Goal: Task Accomplishment & Management: Manage account settings

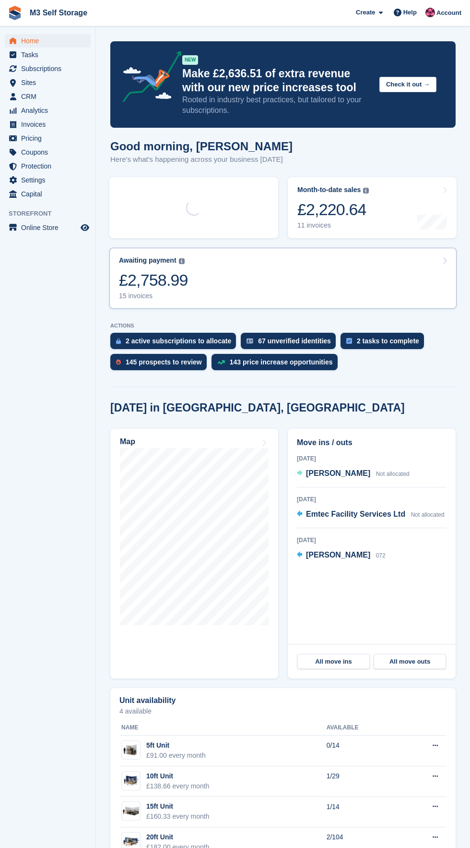
click at [285, 295] on link "Awaiting payment The total outstanding balance on all open invoices. £2,758.99 …" at bounding box center [282, 278] width 347 height 61
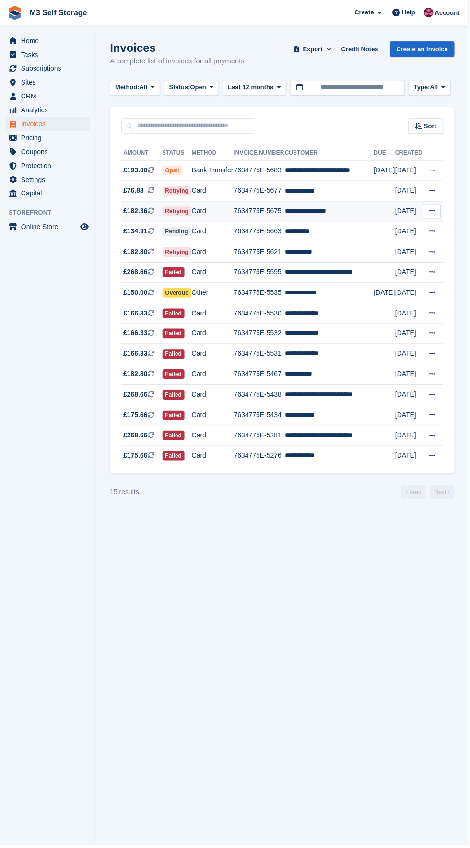
click at [378, 214] on td at bounding box center [386, 212] width 22 height 21
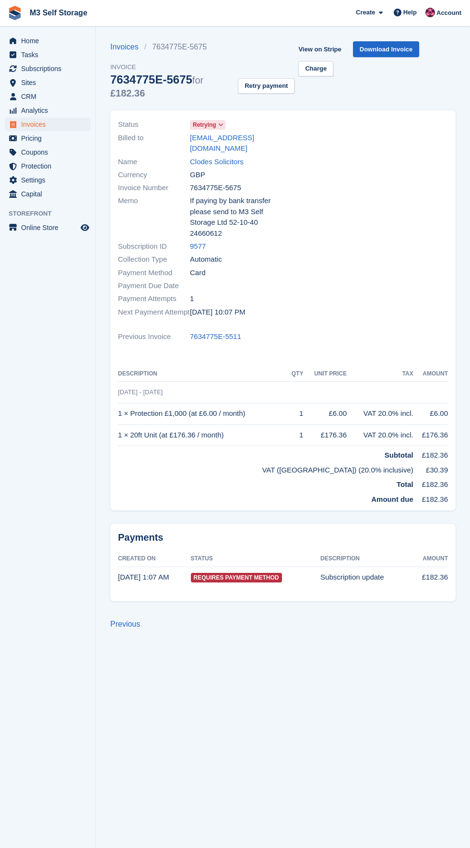
click at [219, 123] on icon at bounding box center [220, 125] width 5 height 6
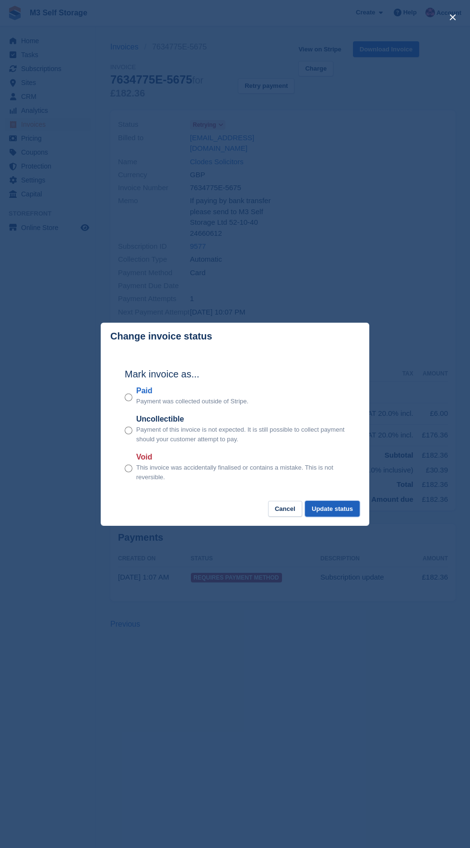
click at [348, 506] on button "Update status" at bounding box center [332, 509] width 55 height 16
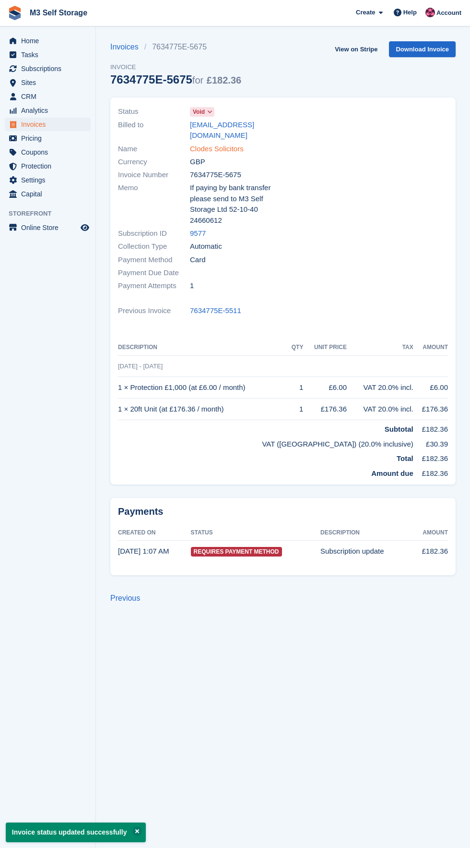
click at [240, 144] on link "Clodes Solicitors" at bounding box center [217, 149] width 54 height 11
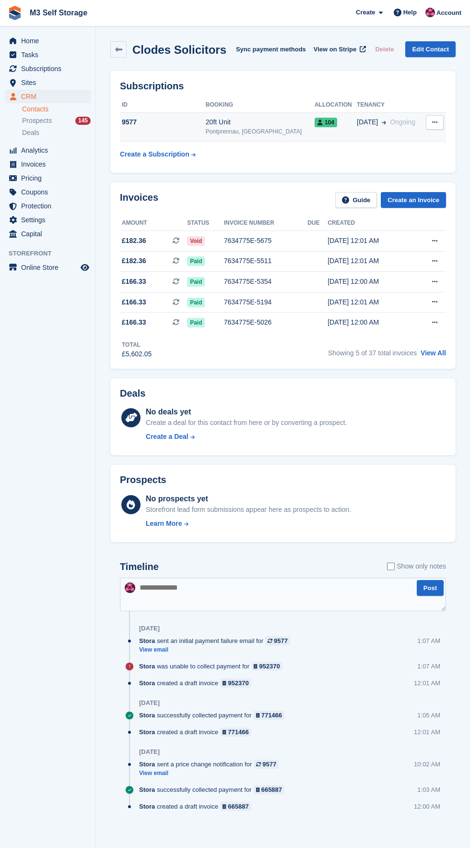
click at [274, 134] on div "Pontprennau, [GEOGRAPHIC_DATA]" at bounding box center [260, 131] width 109 height 9
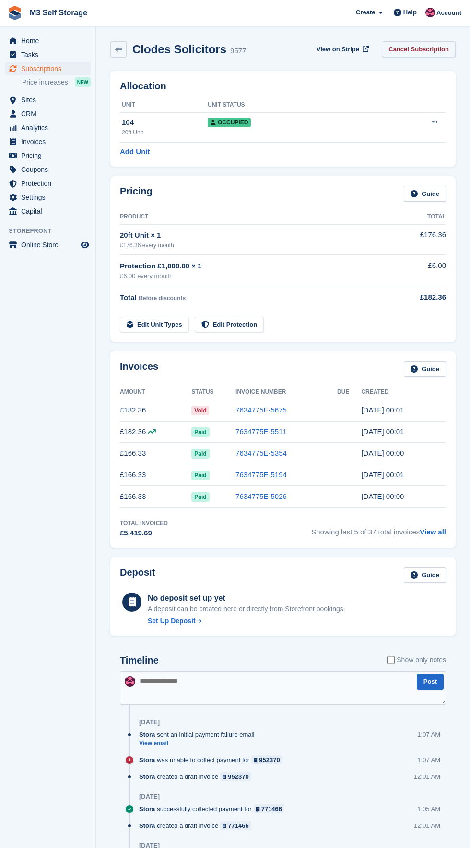
click at [443, 46] on link "Cancel Subscription" at bounding box center [419, 49] width 74 height 16
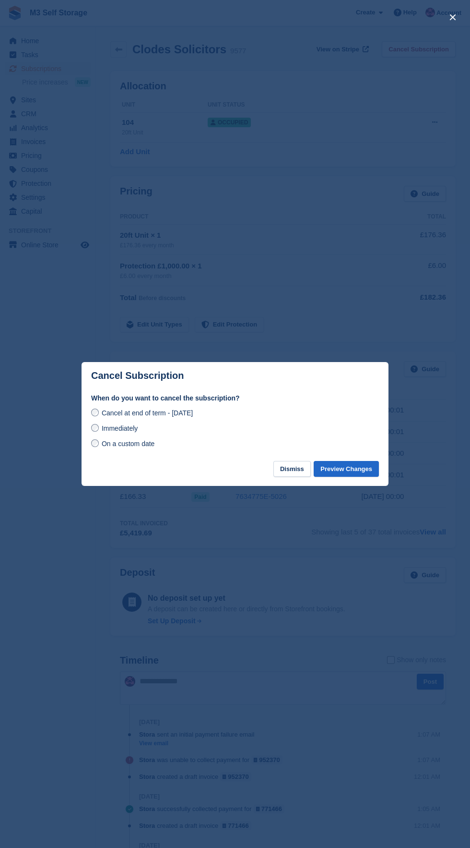
click at [191, 416] on span "Cancel at end of term - Thursday, 30th October, 2025" at bounding box center [147, 413] width 91 height 8
click at [120, 424] on label "Immediately" at bounding box center [114, 428] width 47 height 10
click at [359, 465] on button "Preview Changes" at bounding box center [346, 469] width 65 height 16
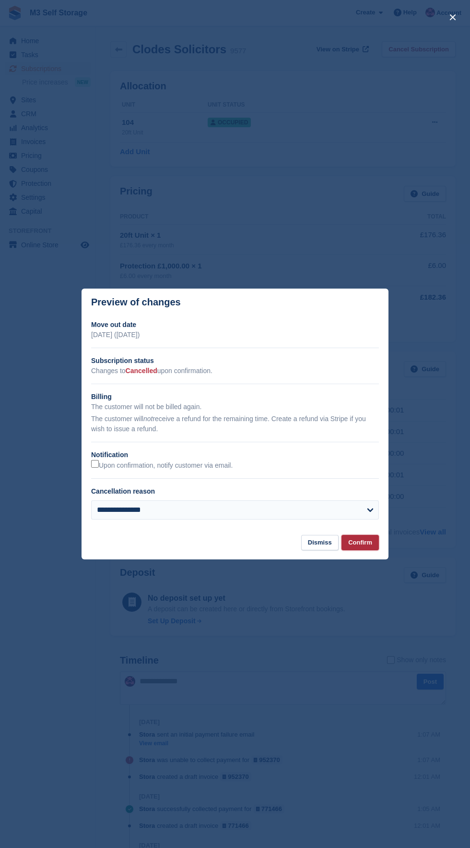
click at [376, 546] on button "Confirm" at bounding box center [360, 543] width 37 height 16
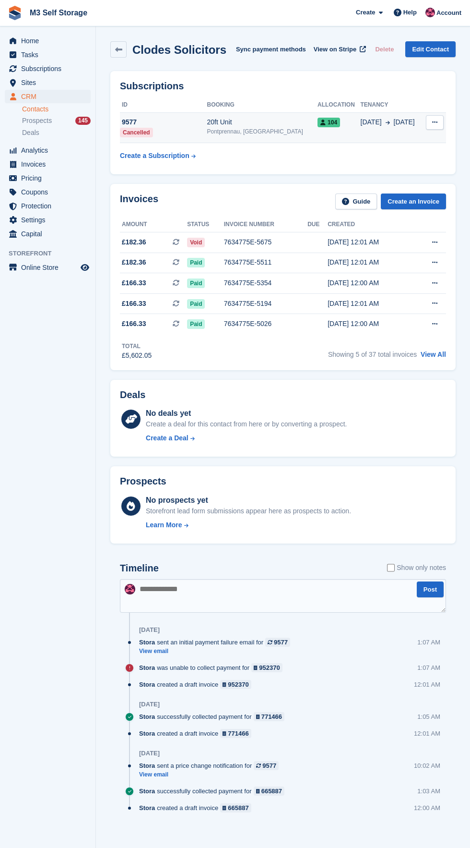
click at [337, 121] on div "104" at bounding box center [339, 122] width 43 height 10
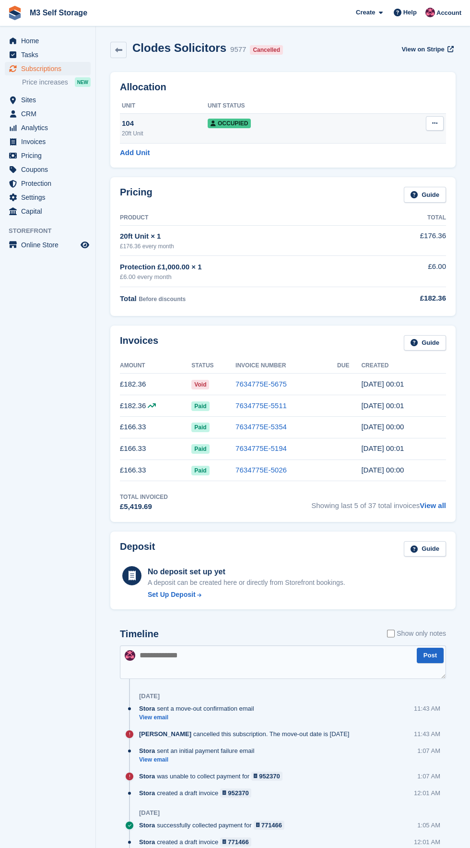
click at [435, 123] on icon at bounding box center [434, 123] width 5 height 6
click at [407, 181] on p "Deallocate" at bounding box center [398, 175] width 84 height 12
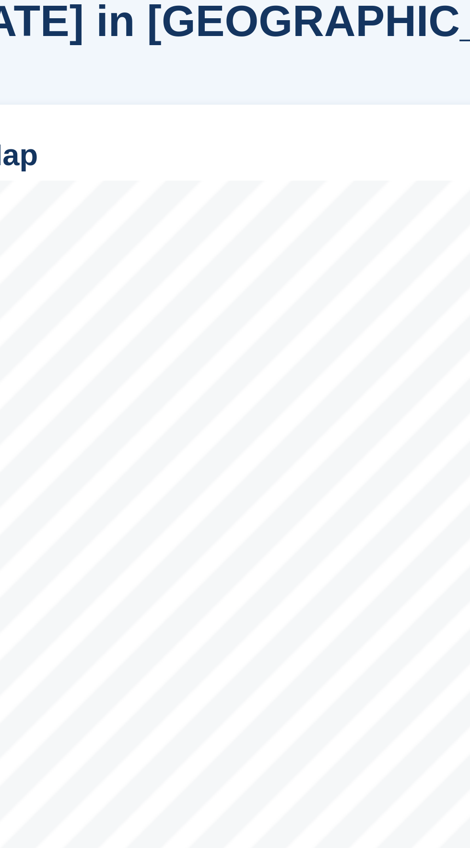
scroll to position [54, 0]
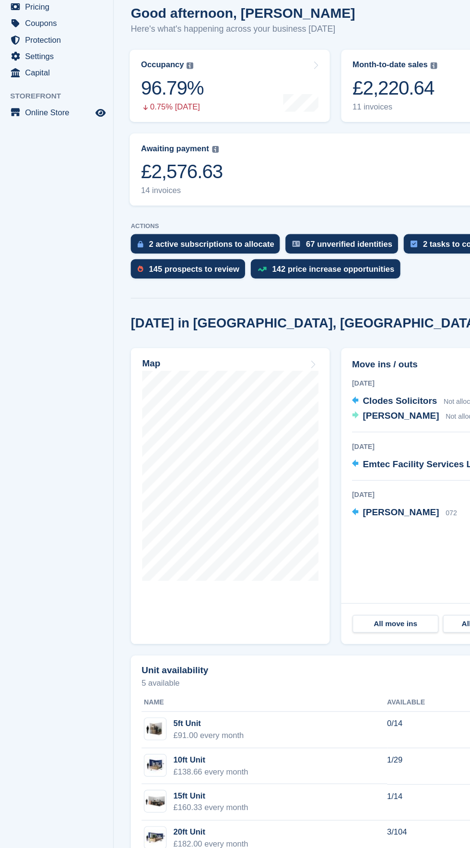
scroll to position [2, 0]
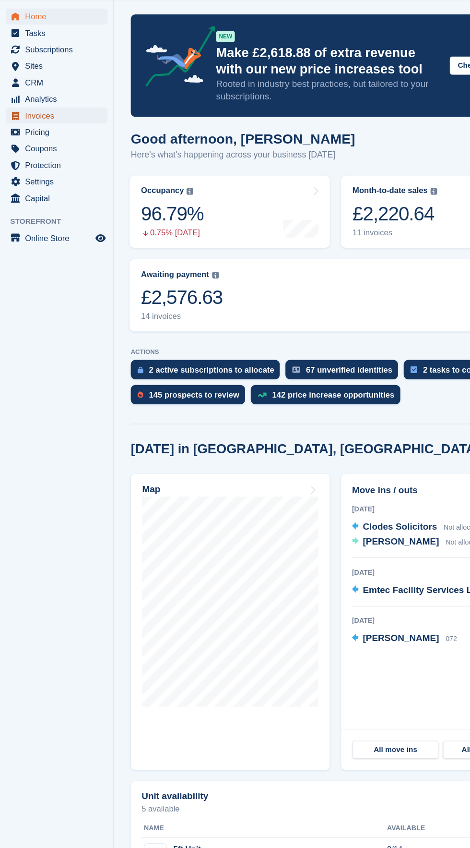
click at [74, 125] on span "Invoices" at bounding box center [50, 124] width 58 height 13
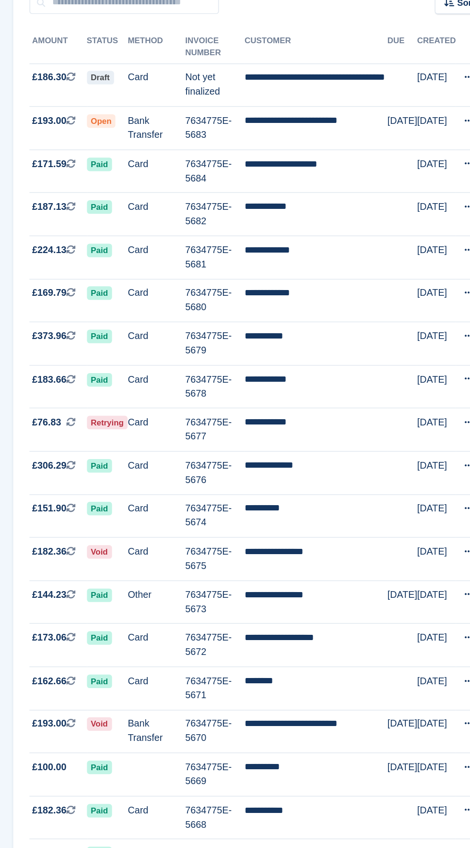
scroll to position [2, 0]
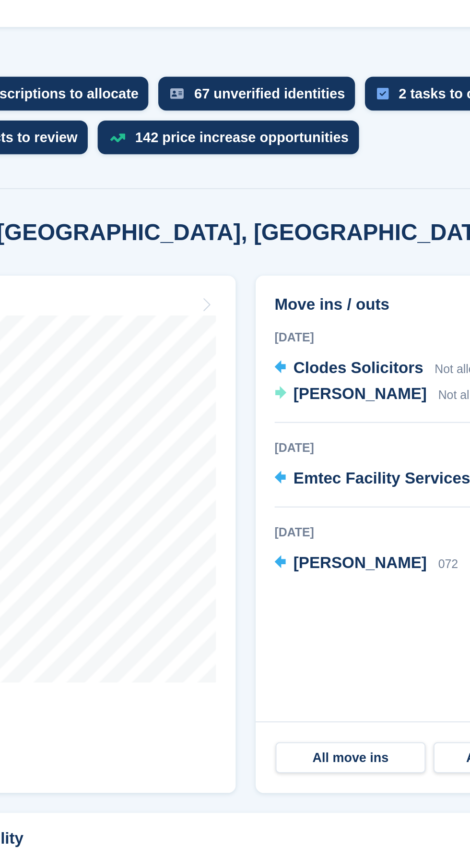
scroll to position [1, 0]
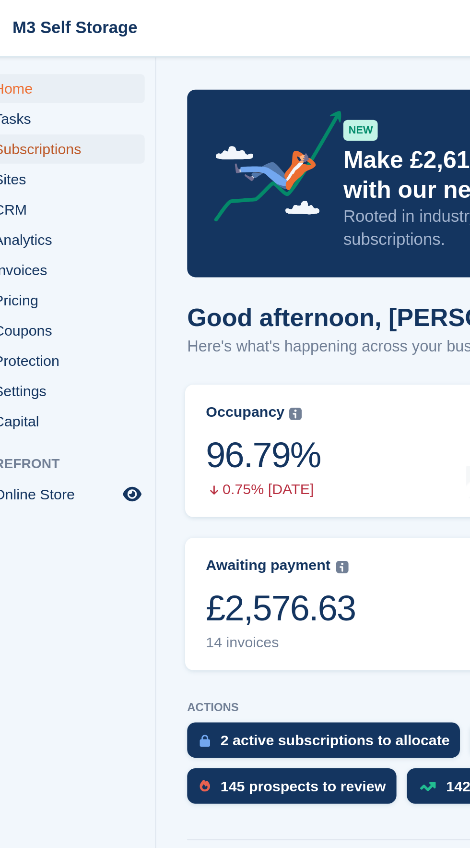
click at [73, 66] on span "Subscriptions" at bounding box center [50, 68] width 58 height 13
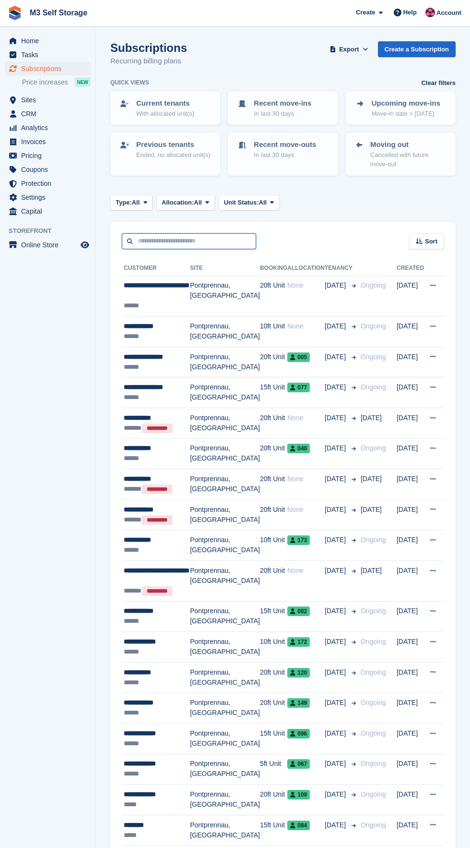
click at [229, 241] on input "text" at bounding box center [189, 241] width 134 height 16
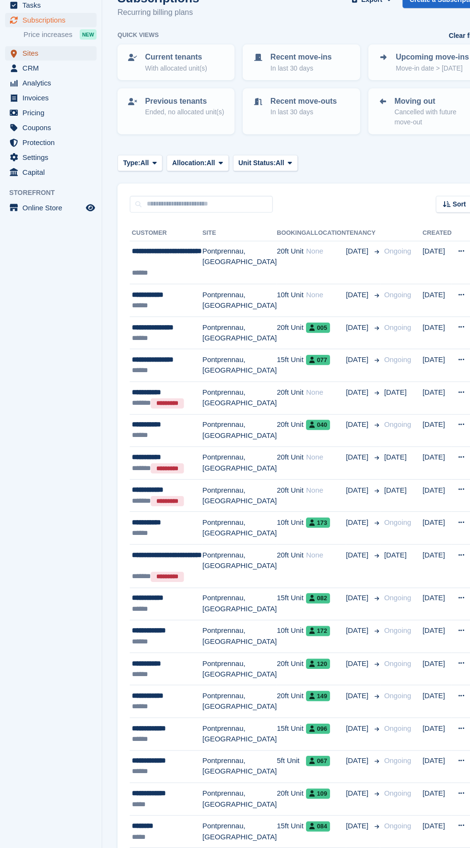
click at [76, 102] on span "Sites" at bounding box center [50, 99] width 58 height 13
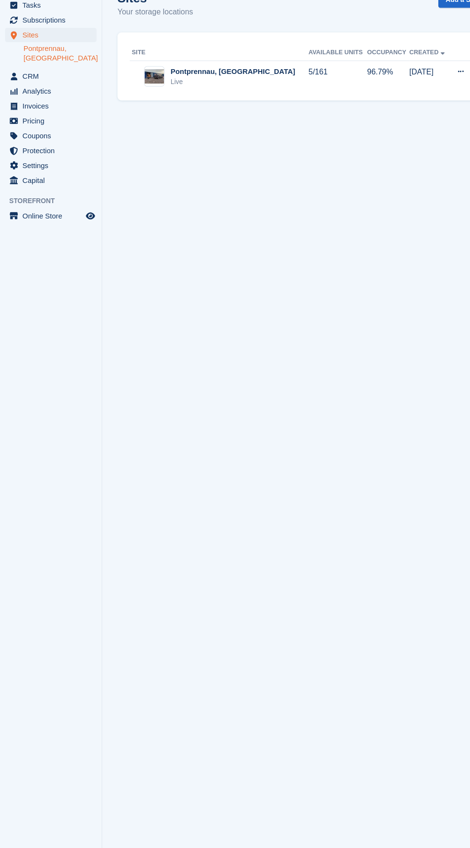
click at [72, 95] on link "Pontprennau, [GEOGRAPHIC_DATA]" at bounding box center [56, 100] width 69 height 18
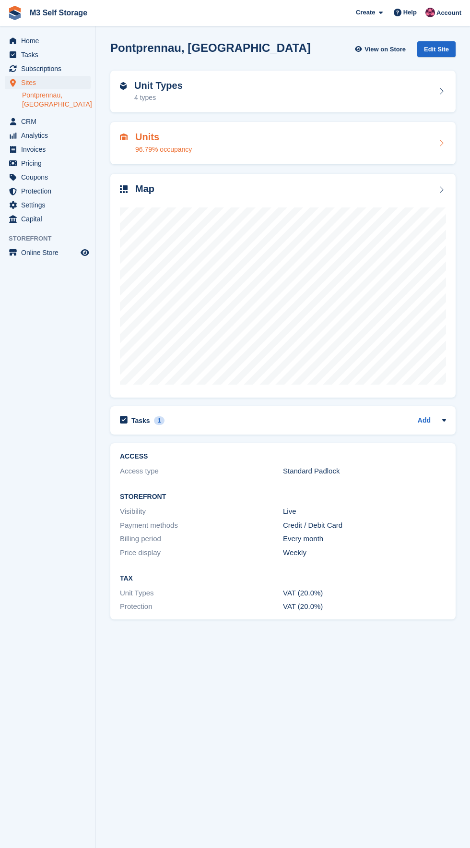
click at [189, 137] on h2 "Units" at bounding box center [163, 137] width 57 height 11
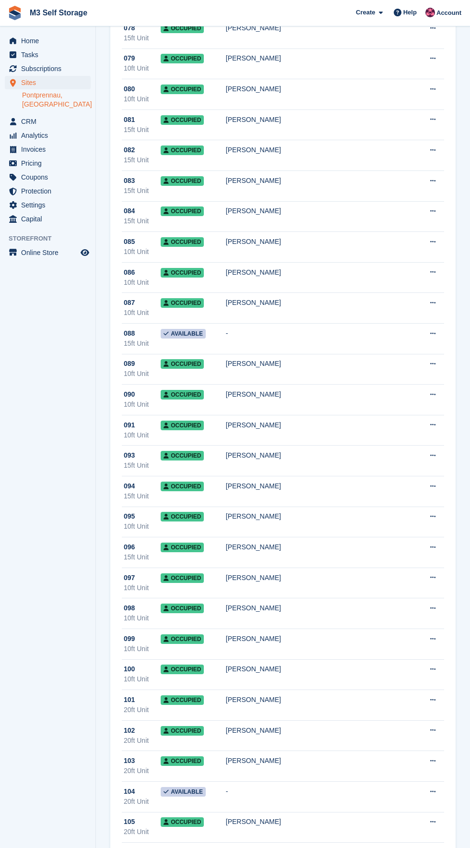
scroll to position [2186, 0]
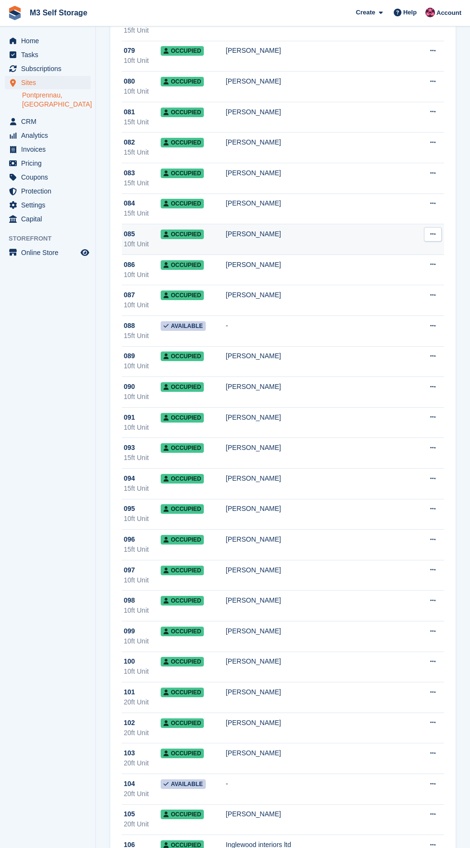
click at [273, 231] on div "[PERSON_NAME]" at bounding box center [321, 234] width 190 height 10
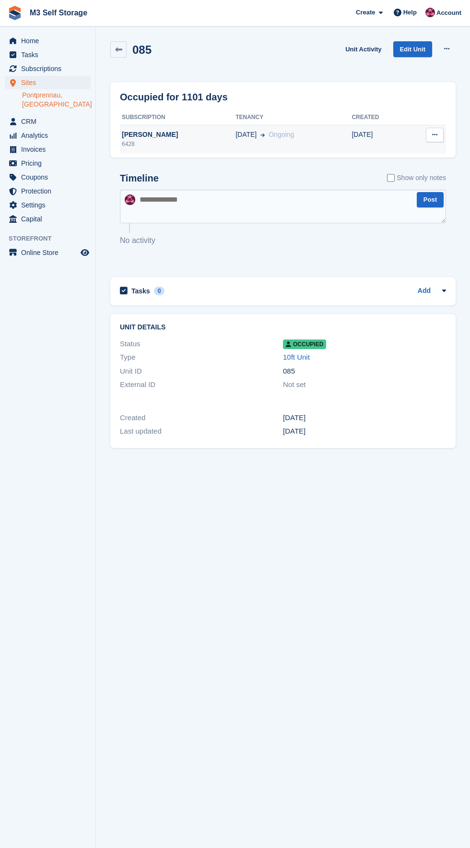
click at [287, 146] on td "29 Jun Ongoing" at bounding box center [294, 139] width 116 height 29
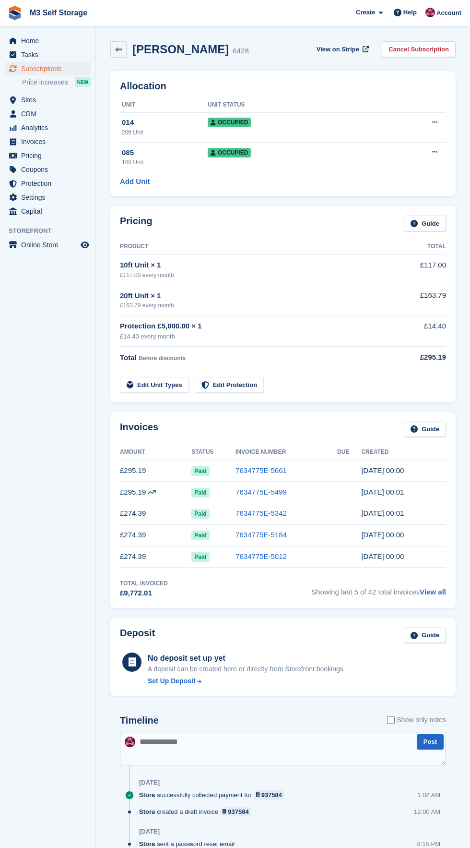
click at [325, 472] on td "7634775E-5661" at bounding box center [287, 471] width 102 height 22
click at [287, 471] on link "7634775E-5661" at bounding box center [261, 470] width 51 height 8
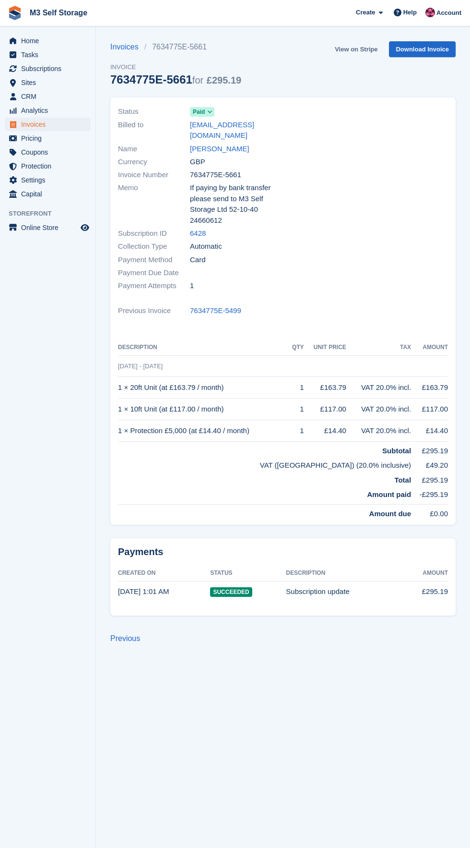
click at [373, 48] on link "View on Stripe" at bounding box center [356, 49] width 50 height 16
click at [362, 54] on link "View on Stripe" at bounding box center [356, 49] width 50 height 16
click at [367, 49] on link "View on Stripe" at bounding box center [356, 49] width 50 height 16
click at [222, 144] on link "[PERSON_NAME]" at bounding box center [219, 149] width 59 height 11
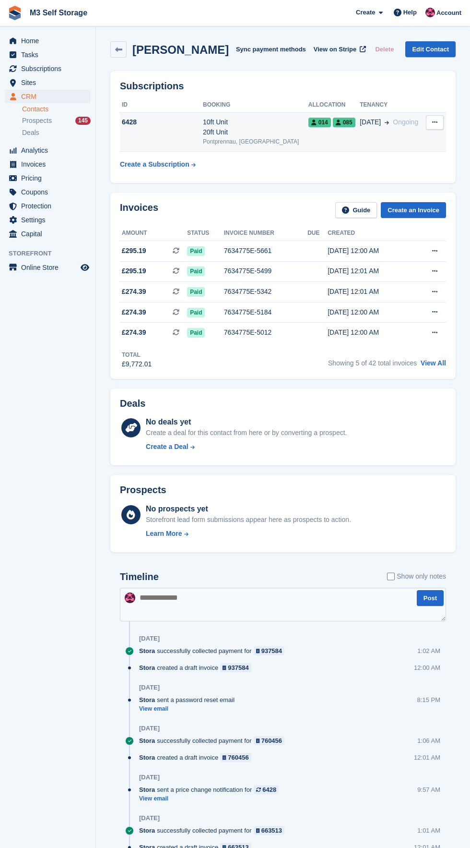
click at [253, 123] on div "10ft Unit 20ft Unit" at bounding box center [256, 127] width 106 height 20
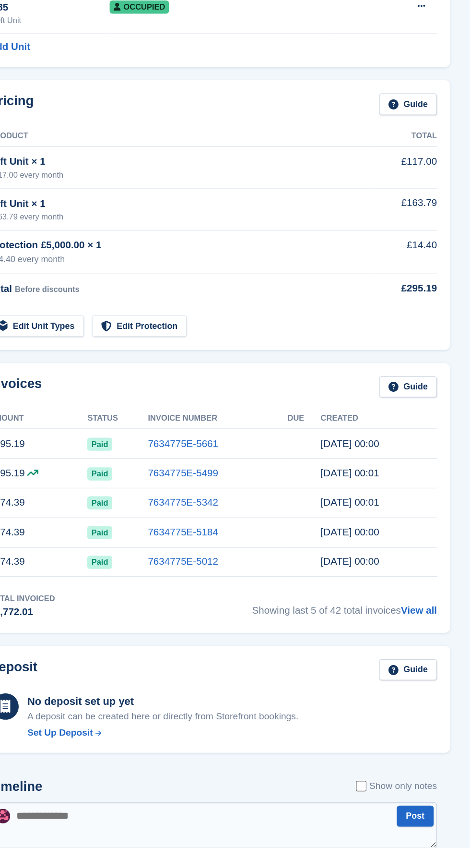
scroll to position [2, 0]
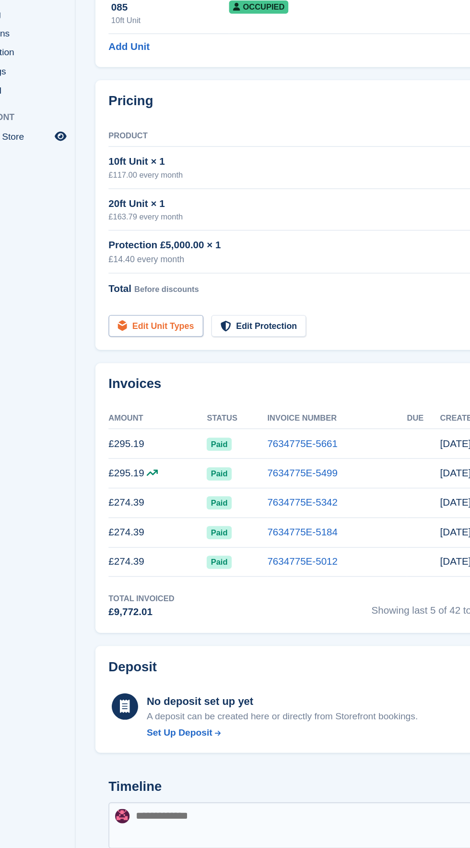
click at [155, 383] on link "Edit Unit Types" at bounding box center [154, 383] width 69 height 16
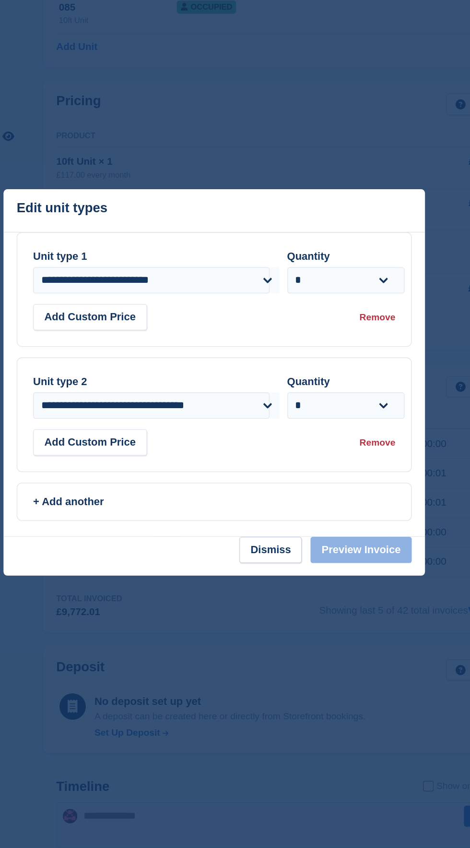
click at [361, 381] on div "Remove" at bounding box center [354, 376] width 26 height 10
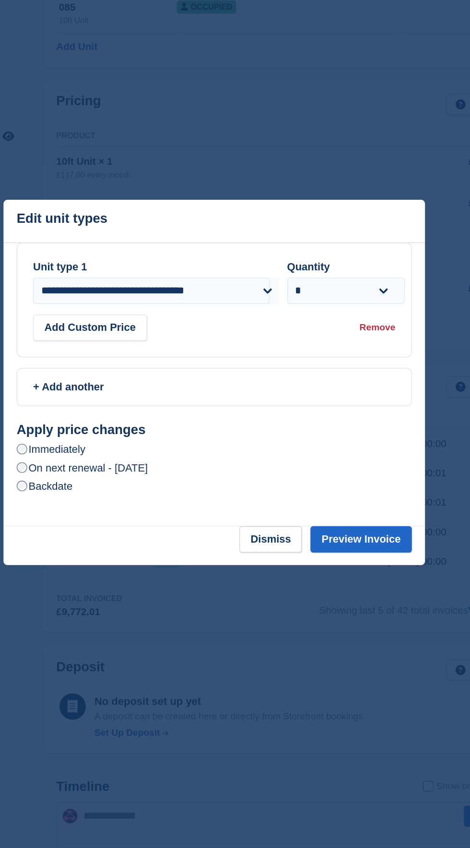
click at [187, 490] on label "On next renewal - Tuesday, 28th October, 2025" at bounding box center [139, 486] width 96 height 10
click at [360, 539] on button "Preview Invoice" at bounding box center [342, 537] width 74 height 19
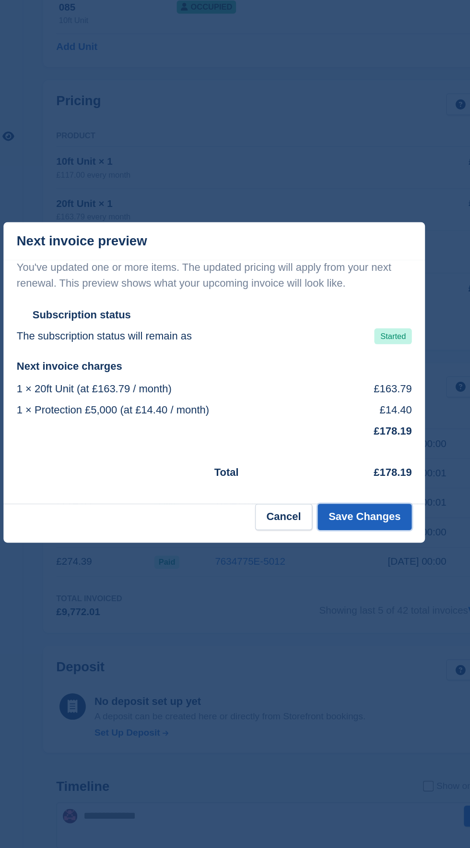
click at [362, 522] on button "Save Changes" at bounding box center [345, 521] width 69 height 19
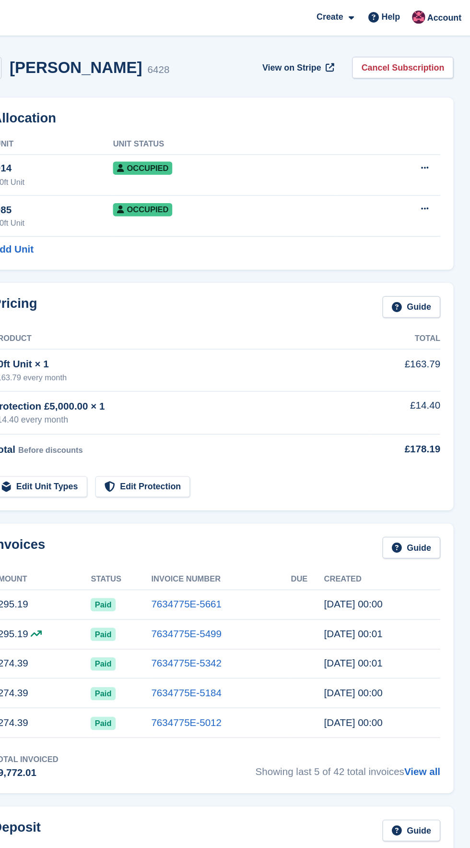
scroll to position [0, 0]
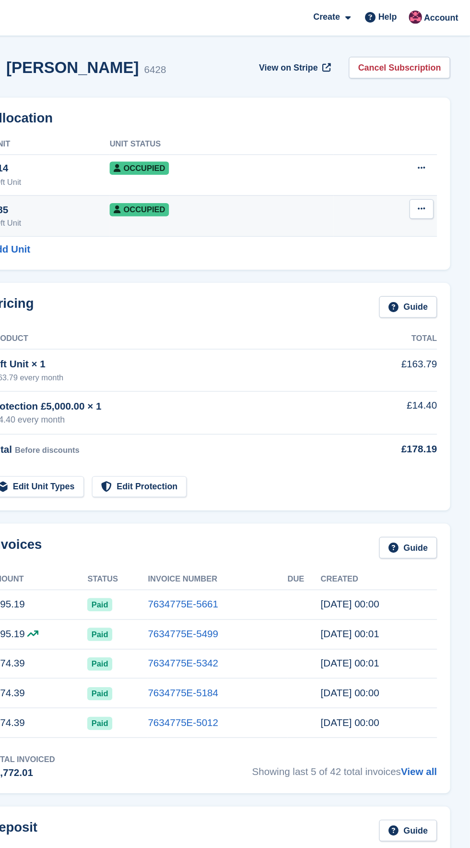
click at [435, 153] on icon at bounding box center [434, 152] width 5 height 6
click at [413, 205] on p "Deallocate" at bounding box center [398, 204] width 84 height 12
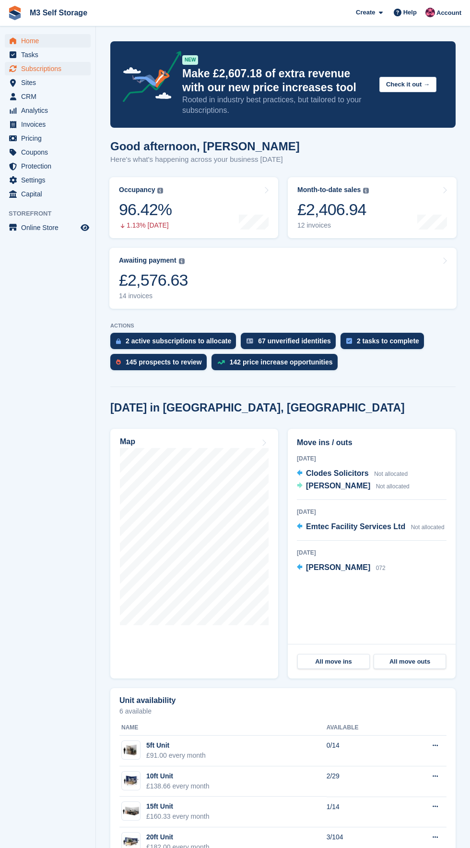
click at [80, 67] on link "Subscriptions" at bounding box center [48, 68] width 86 height 13
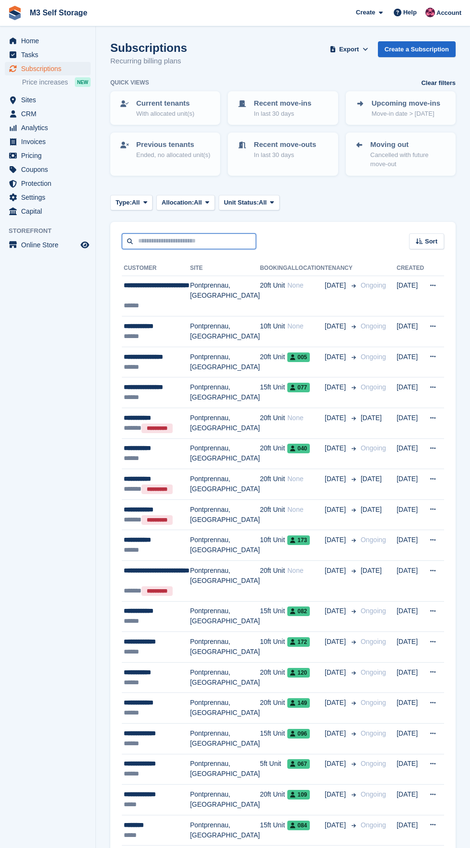
click at [221, 238] on input "text" at bounding box center [189, 241] width 134 height 16
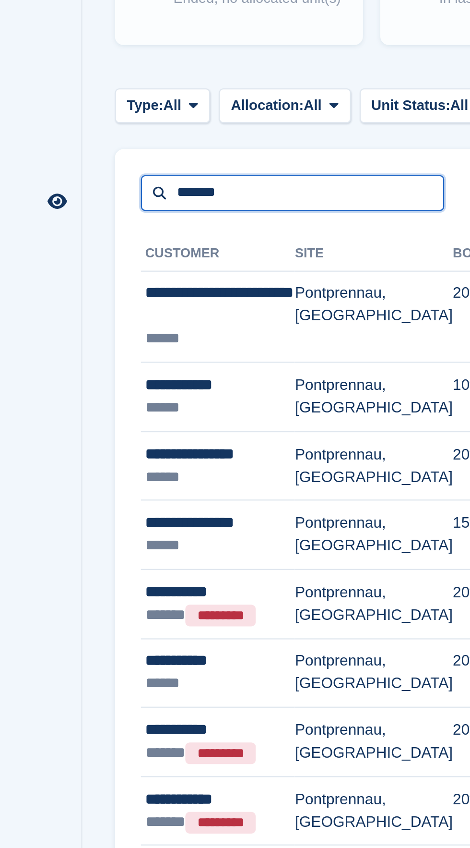
type input "*******"
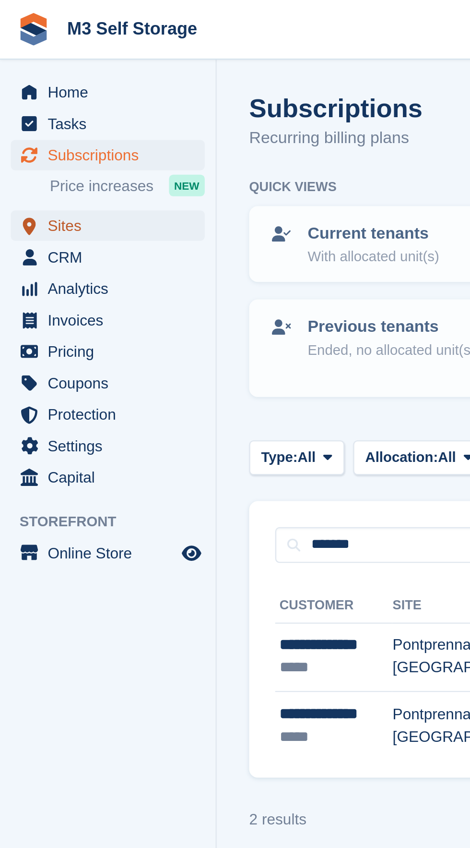
click at [77, 100] on span "Sites" at bounding box center [50, 99] width 58 height 13
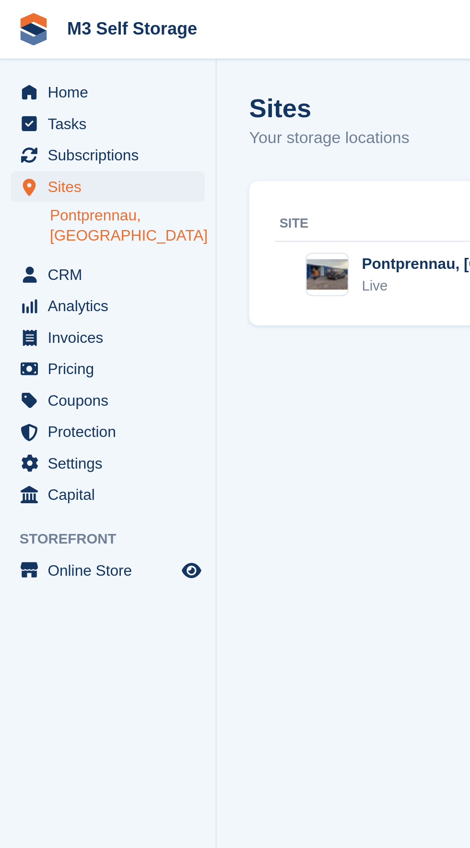
click at [79, 99] on link "Pontprennau, [GEOGRAPHIC_DATA]" at bounding box center [56, 100] width 69 height 18
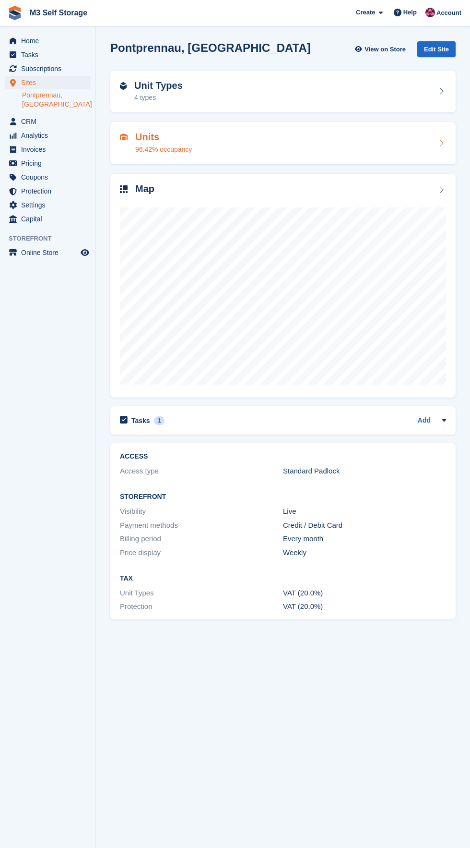
click at [215, 146] on div "Units 96.42% occupancy" at bounding box center [283, 143] width 326 height 23
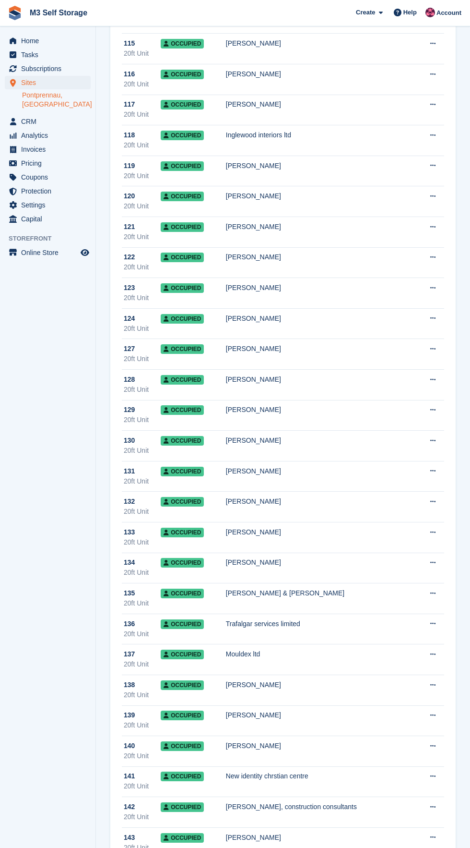
scroll to position [3256, 0]
